Goal: Check status

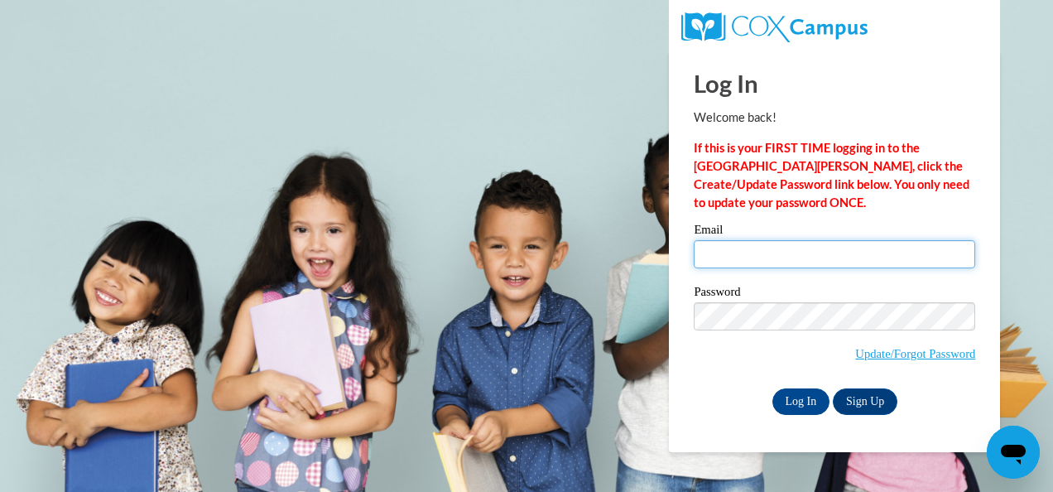
drag, startPoint x: 0, startPoint y: 0, endPoint x: 808, endPoint y: 254, distance: 846.8
click at [808, 254] on input "Email" at bounding box center [834, 254] width 281 height 28
type input "[EMAIL_ADDRESS][DOMAIN_NAME]"
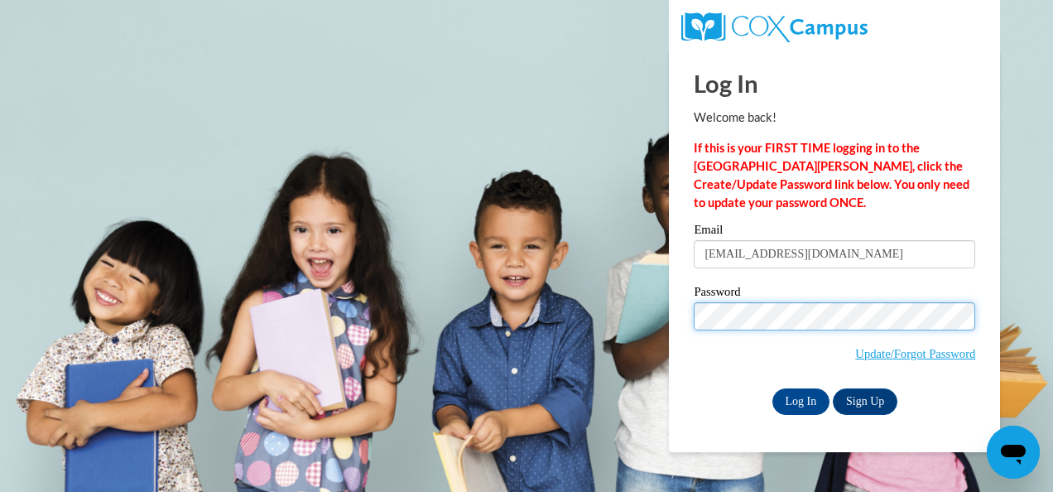
click at [772, 388] on input "Log In" at bounding box center [801, 401] width 58 height 26
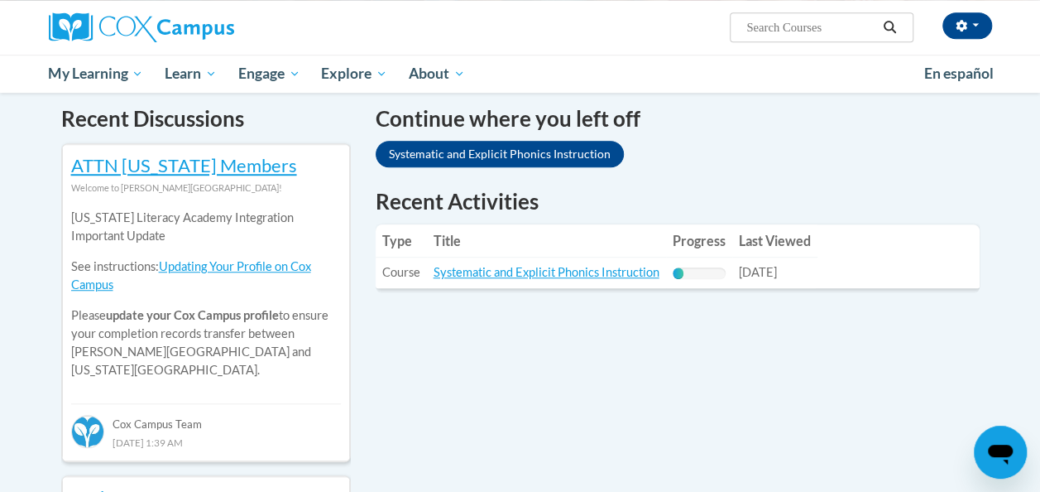
scroll to position [506, 0]
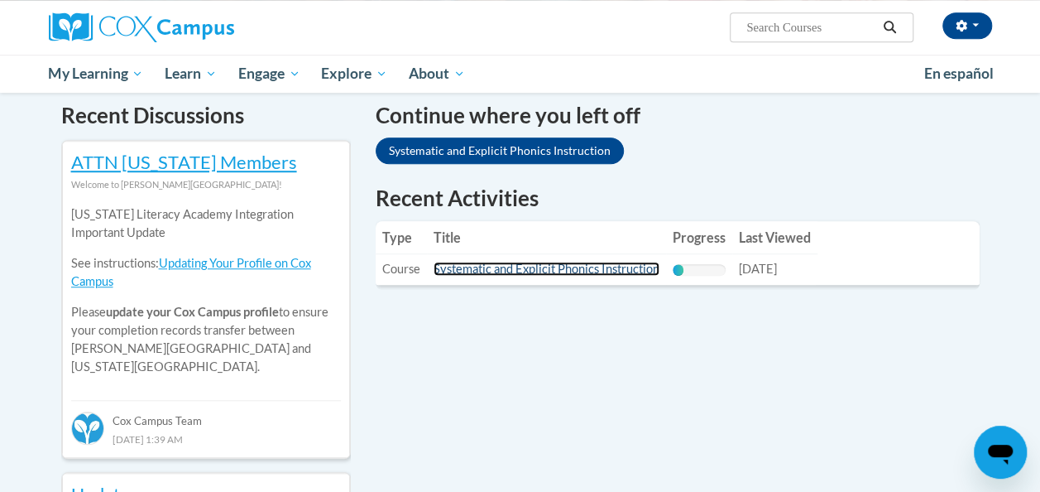
click at [598, 271] on link "Systematic and Explicit Phonics Instruction" at bounding box center [547, 269] width 226 height 14
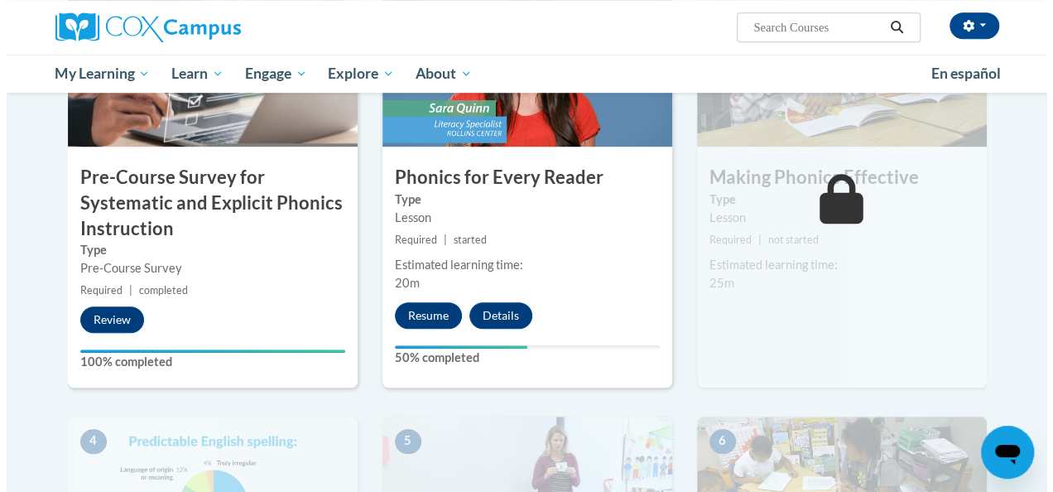
scroll to position [483, 0]
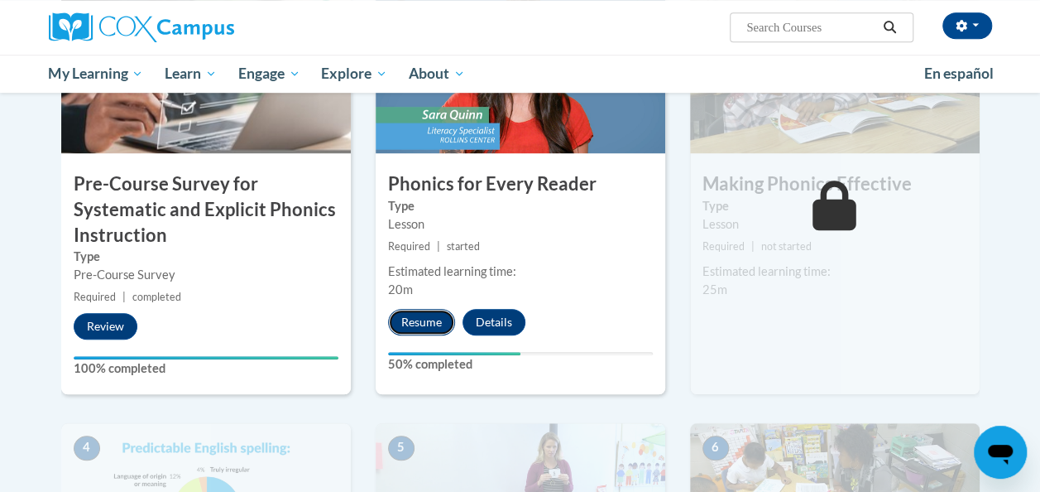
click at [432, 321] on button "Resume" at bounding box center [421, 322] width 67 height 26
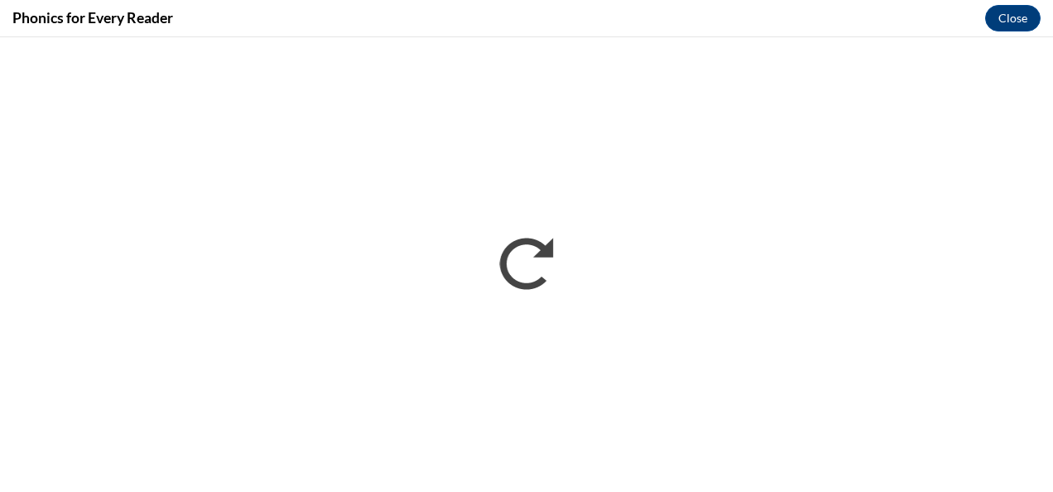
scroll to position [0, 0]
